Goal: Navigation & Orientation: Find specific page/section

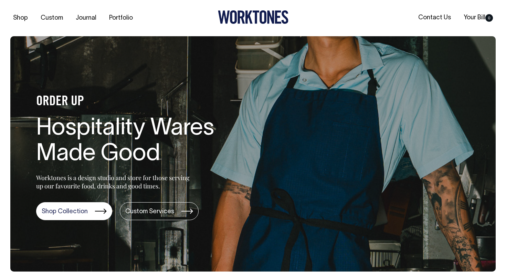
click at [165, 32] on div "Shop Custom Journal Portfolio Contact Us Your Bill 0" at bounding box center [253, 18] width 506 height 36
click at [94, 20] on link "Journal" at bounding box center [86, 17] width 26 height 11
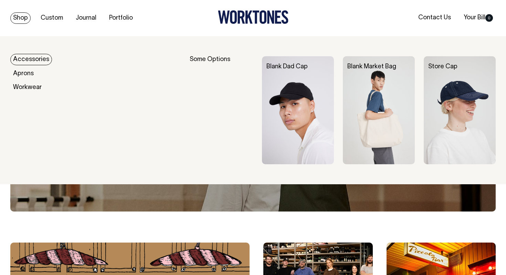
click at [23, 17] on link "Shop" at bounding box center [20, 17] width 20 height 11
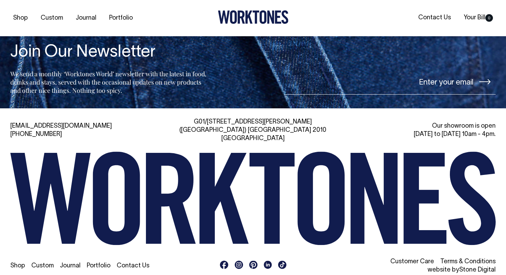
scroll to position [1470, 0]
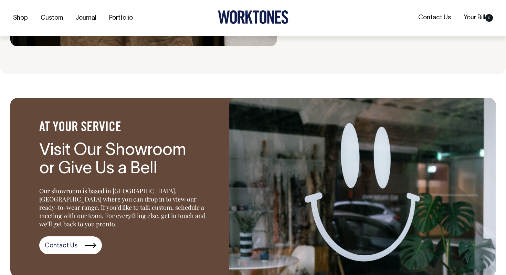
scroll to position [856, 0]
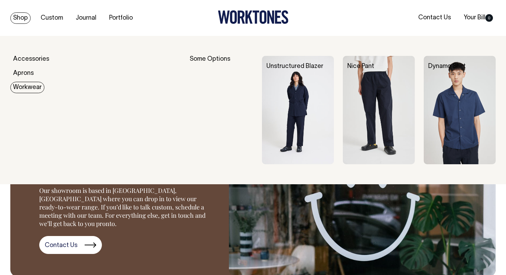
click at [28, 88] on link "Workwear" at bounding box center [27, 87] width 34 height 11
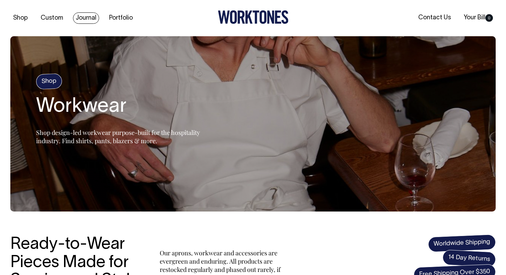
click at [88, 16] on link "Journal" at bounding box center [86, 17] width 26 height 11
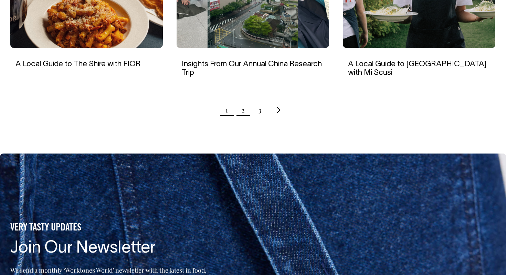
scroll to position [754, 0]
click at [245, 109] on link "2" at bounding box center [243, 109] width 3 height 17
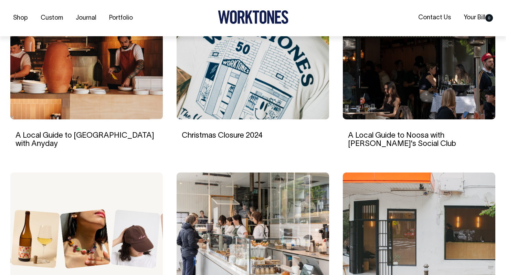
scroll to position [497, 0]
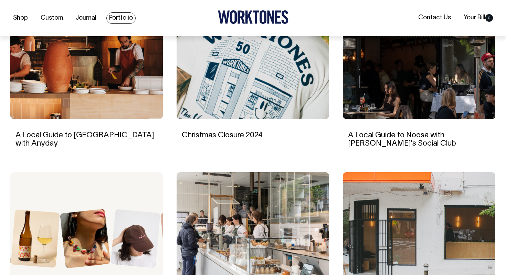
click at [129, 16] on link "Portfolio" at bounding box center [120, 17] width 29 height 11
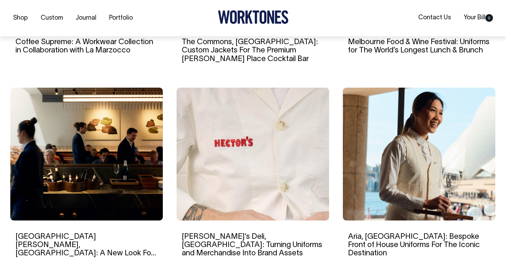
scroll to position [599, 0]
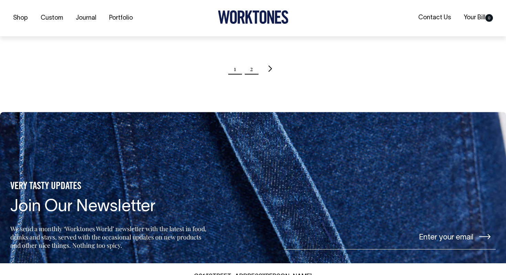
click at [251, 70] on link "2" at bounding box center [251, 68] width 3 height 17
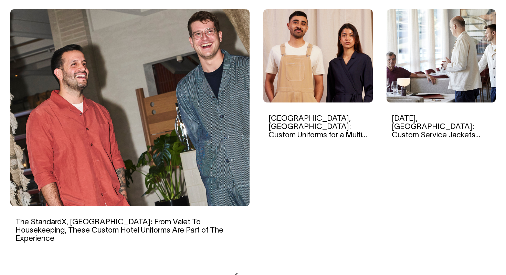
scroll to position [232, 0]
